Goal: Task Accomplishment & Management: Complete application form

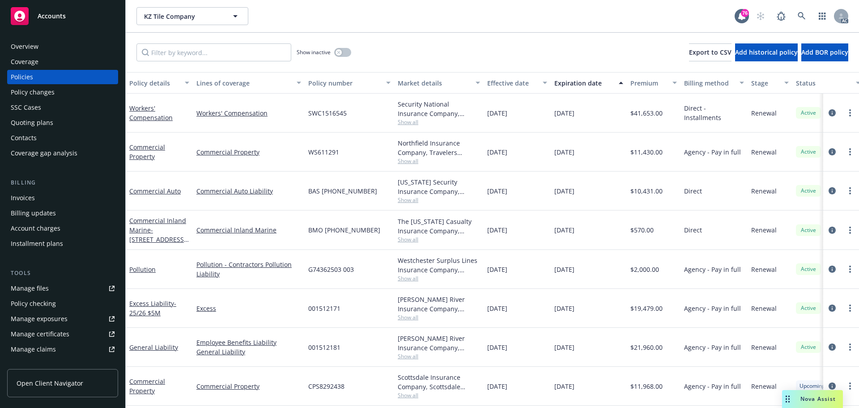
click at [414, 278] on span "Show all" at bounding box center [439, 278] width 82 height 8
click at [585, 21] on div "KZ Tile Company KZ Tile Company" at bounding box center [435, 16] width 598 height 18
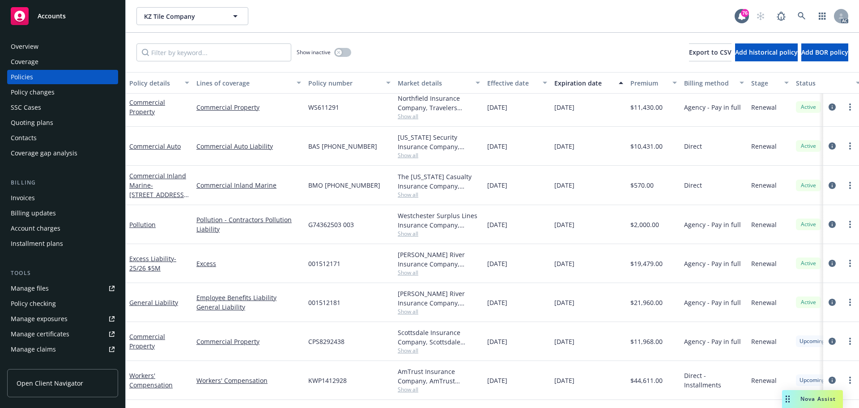
click at [409, 311] on span "Show all" at bounding box center [439, 311] width 82 height 8
click at [829, 260] on icon "circleInformation" at bounding box center [832, 262] width 7 height 7
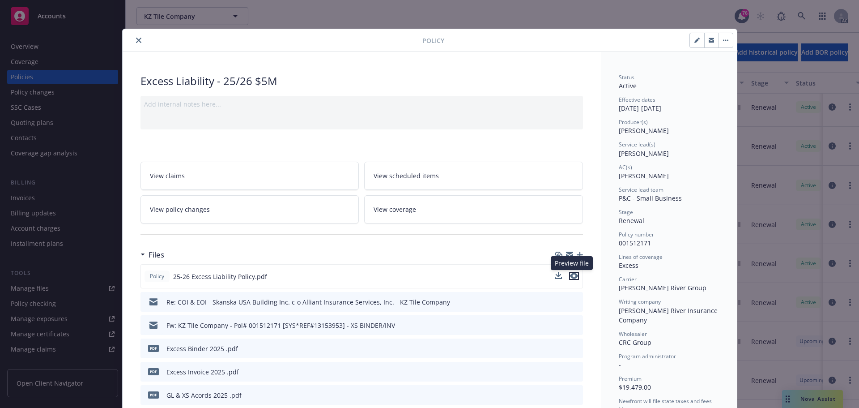
click at [574, 275] on icon "preview file" at bounding box center [574, 275] width 8 height 6
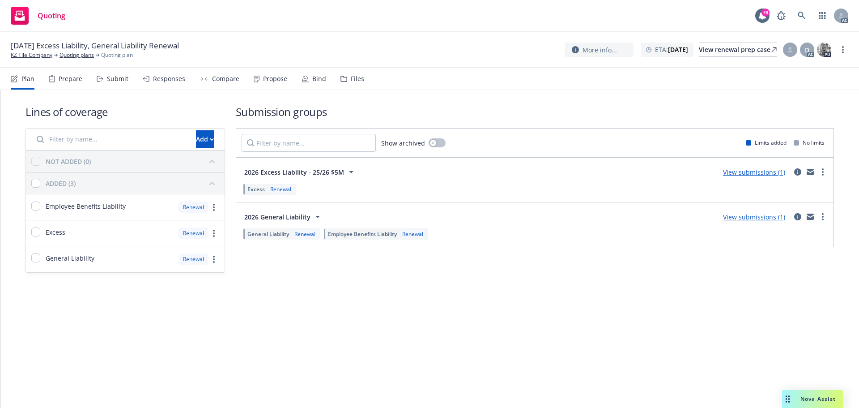
click at [118, 76] on div "Submit" at bounding box center [117, 78] width 21 height 7
